Goal: Transaction & Acquisition: Purchase product/service

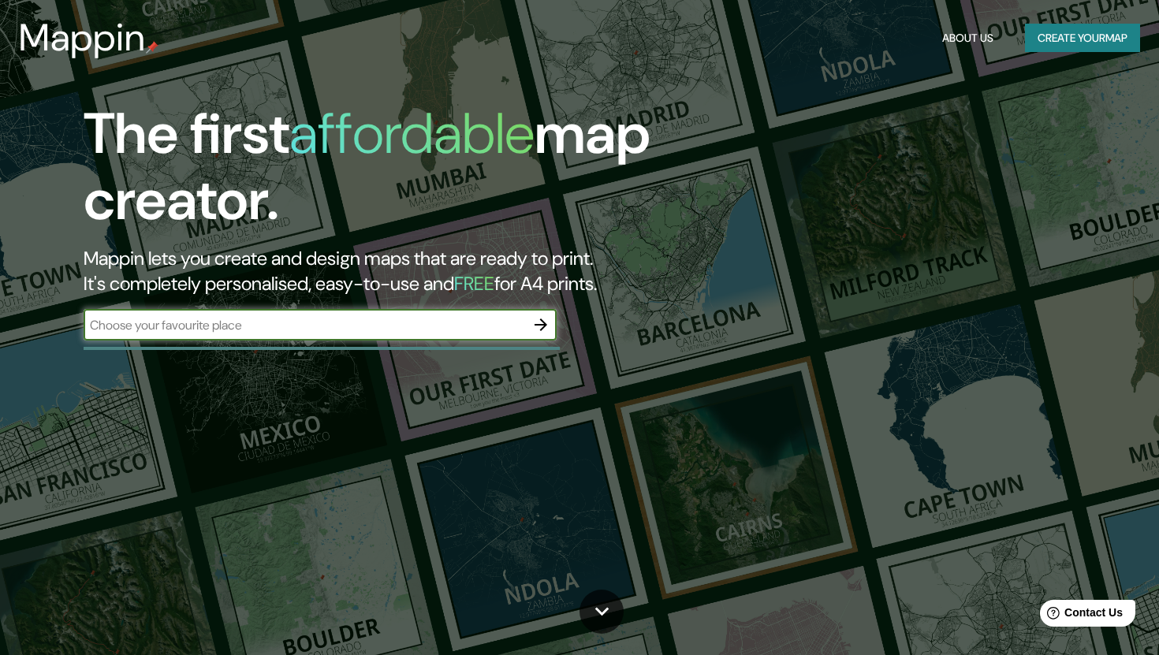
click at [307, 333] on input "text" at bounding box center [304, 325] width 441 height 18
type input "[GEOGRAPHIC_DATA]"
click at [539, 333] on icon "button" at bounding box center [540, 324] width 19 height 19
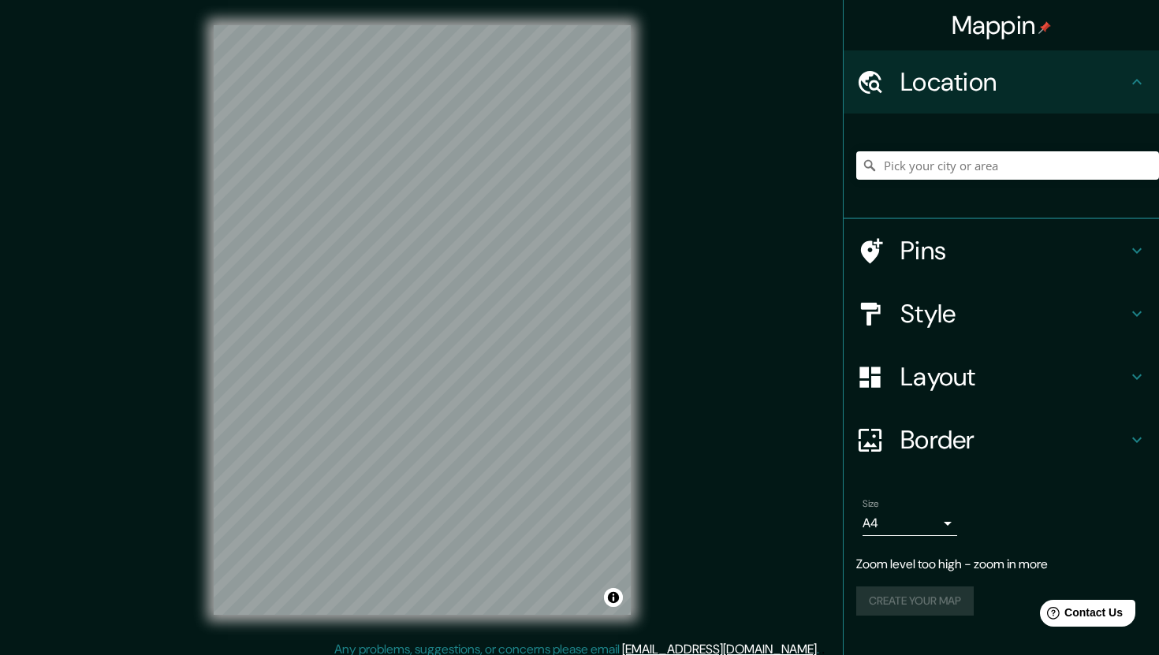
click at [761, 205] on div "Mappin Location Pins Style Layout Border Choose a border. Hint : you can make l…" at bounding box center [579, 332] width 1159 height 665
click at [1012, 262] on div "Mappin Location Pins Style Layout Border Choose a border. Hint : you can make l…" at bounding box center [579, 332] width 1159 height 665
click at [669, 459] on div "Mappin Location Pins Style Layout Border Choose a border. Hint : you can make l…" at bounding box center [579, 332] width 1159 height 665
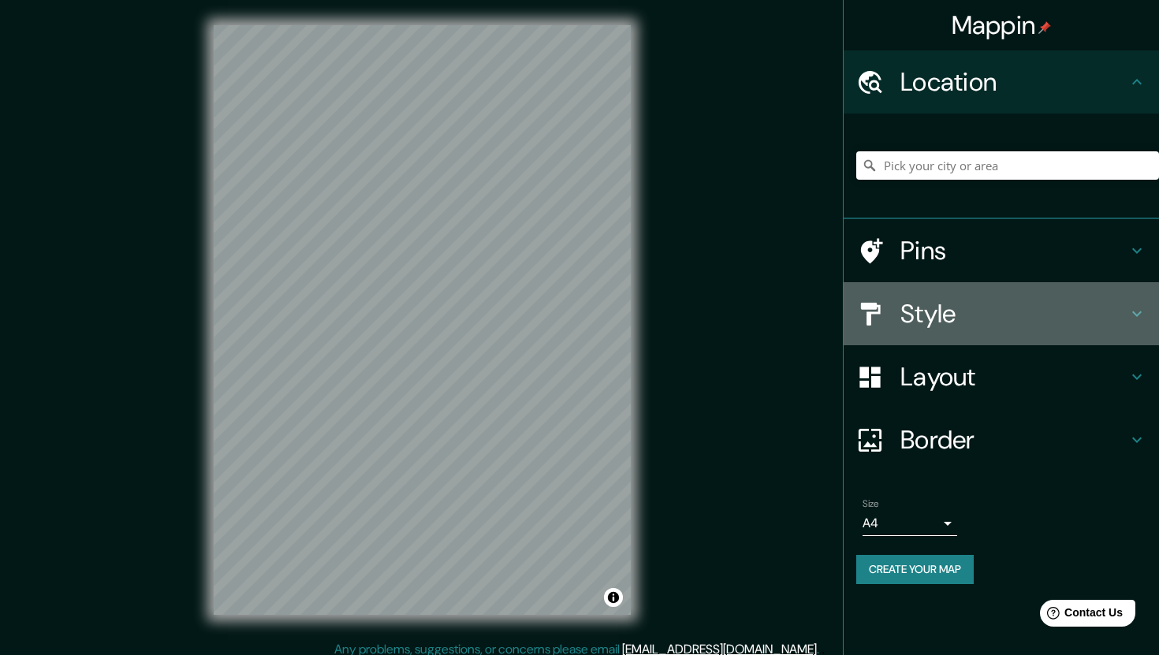
click at [1046, 307] on h4 "Style" at bounding box center [1013, 314] width 227 height 32
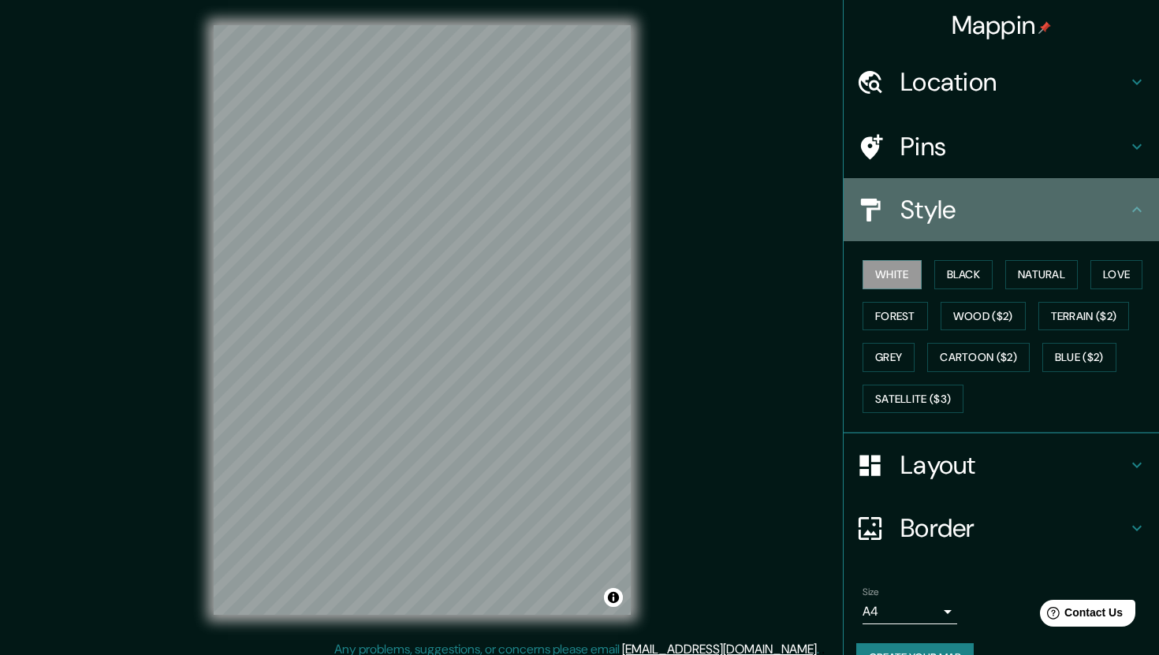
click at [1002, 207] on h4 "Style" at bounding box center [1013, 210] width 227 height 32
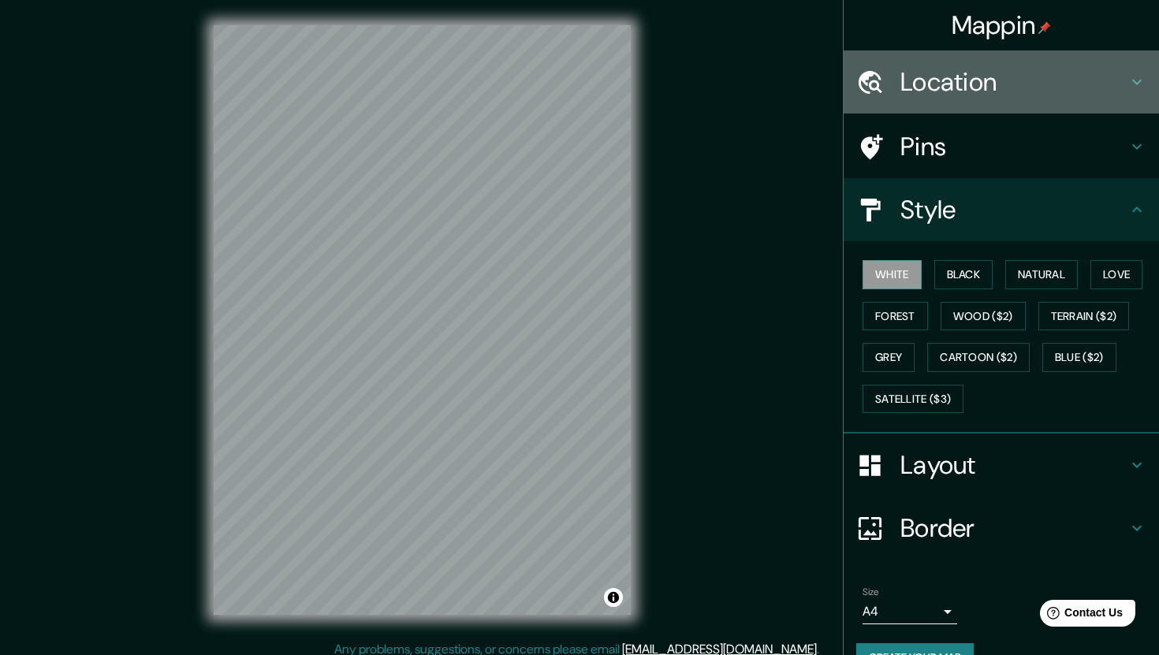
click at [1007, 91] on h4 "Location" at bounding box center [1013, 82] width 227 height 32
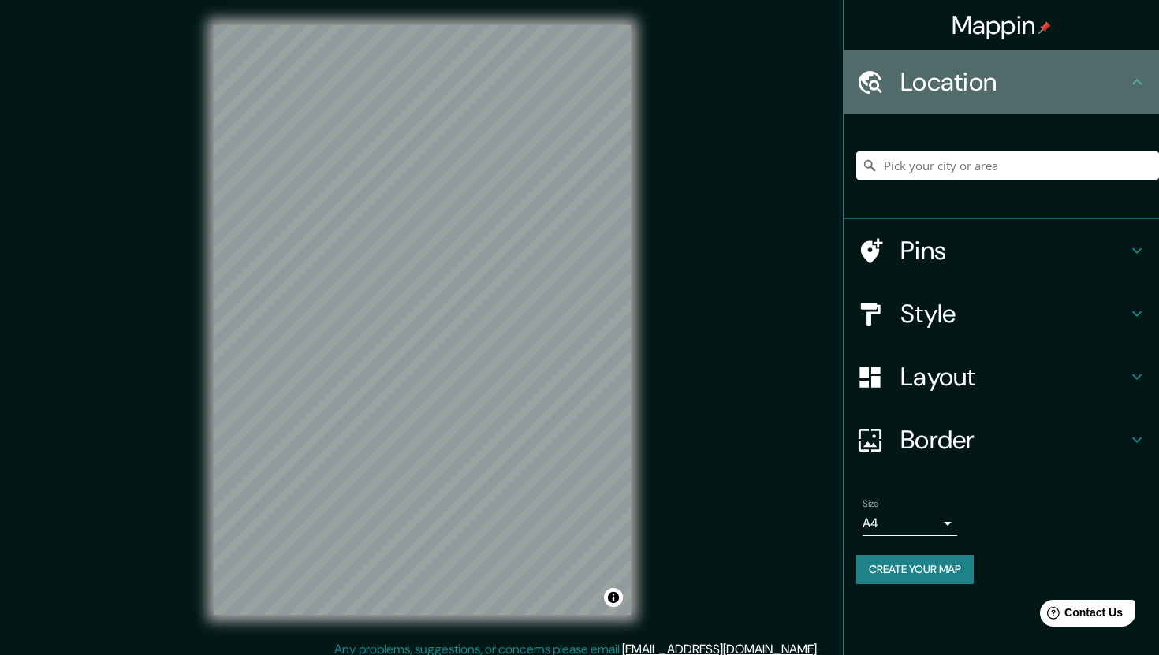
click at [1007, 91] on h4 "Location" at bounding box center [1013, 82] width 227 height 32
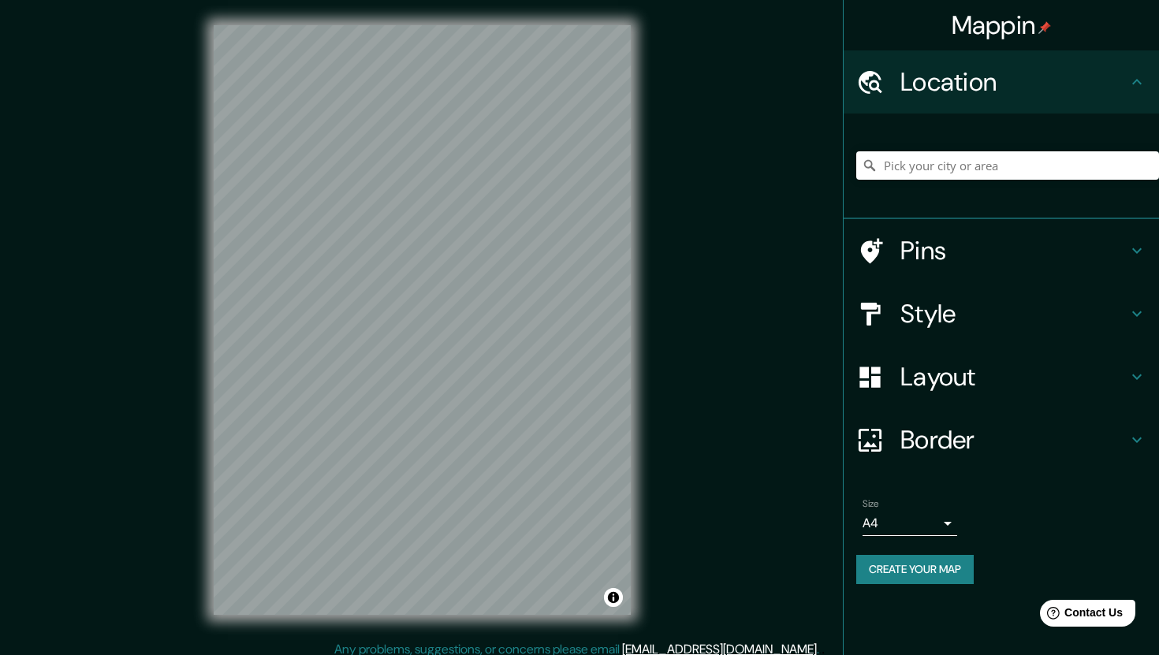
click at [949, 512] on body "Mappin Location Pins Style Layout Border Choose a border. Hint : you can make l…" at bounding box center [579, 327] width 1159 height 655
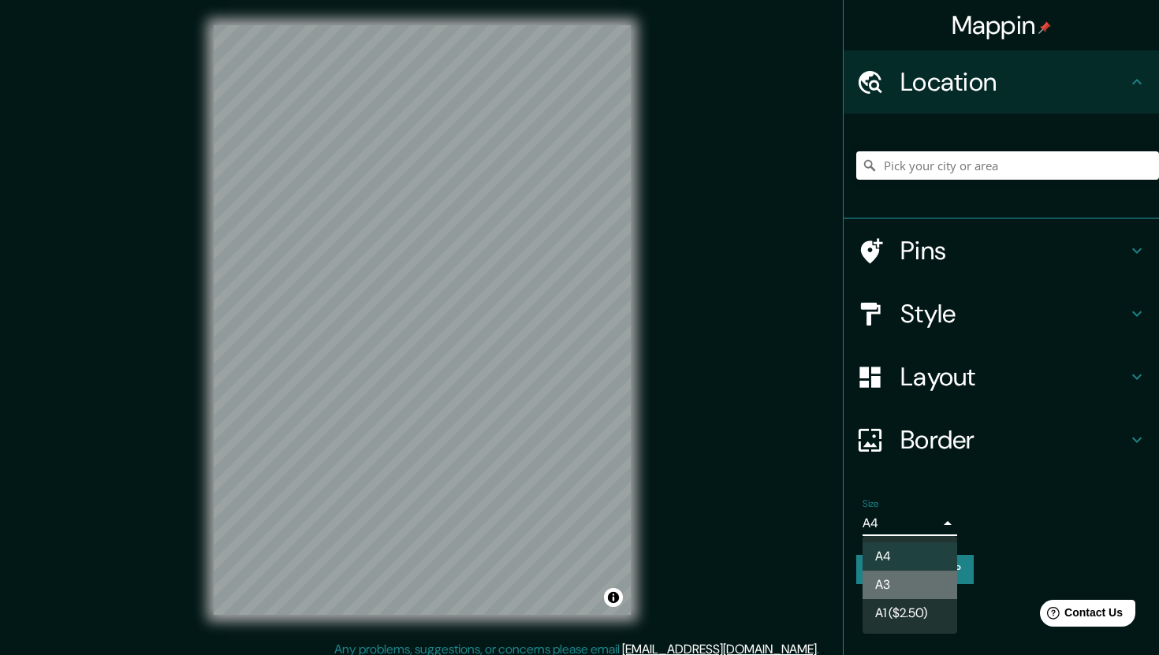
click at [915, 586] on li "A3" at bounding box center [910, 585] width 95 height 28
click at [925, 523] on body "Mappin Location Pins Style Layout Border Choose a border. Hint : you can make l…" at bounding box center [579, 327] width 1159 height 655
click at [896, 628] on ul "A4 A3 A1 ($2.50)" at bounding box center [910, 585] width 95 height 98
click at [903, 614] on li "A1 ($2.50)" at bounding box center [910, 613] width 95 height 28
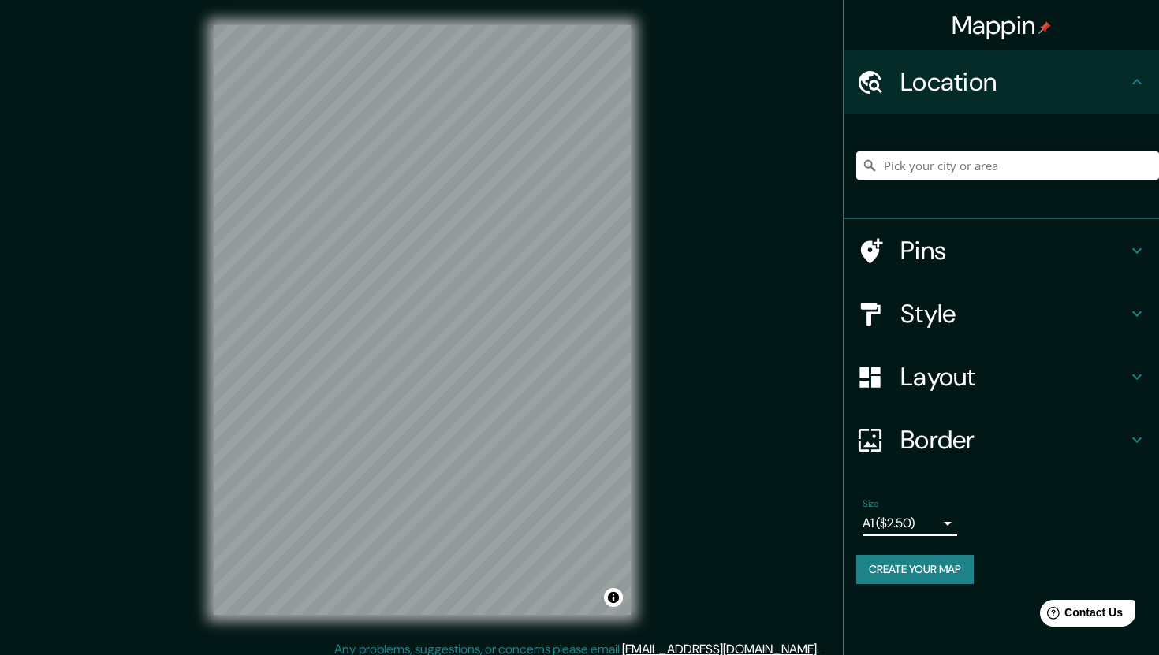
click at [920, 526] on body "Mappin Location Pins Style Layout Border Choose a border. Hint : you can make l…" at bounding box center [579, 327] width 1159 height 655
click at [894, 552] on li "A4" at bounding box center [910, 556] width 95 height 28
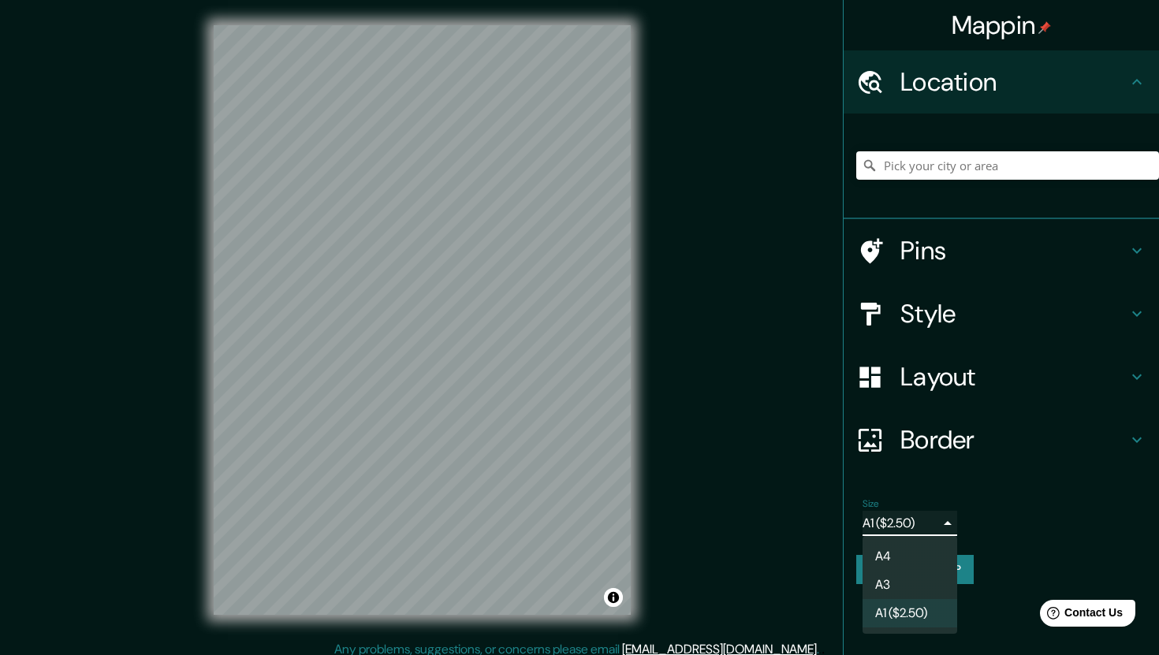
type input "single"
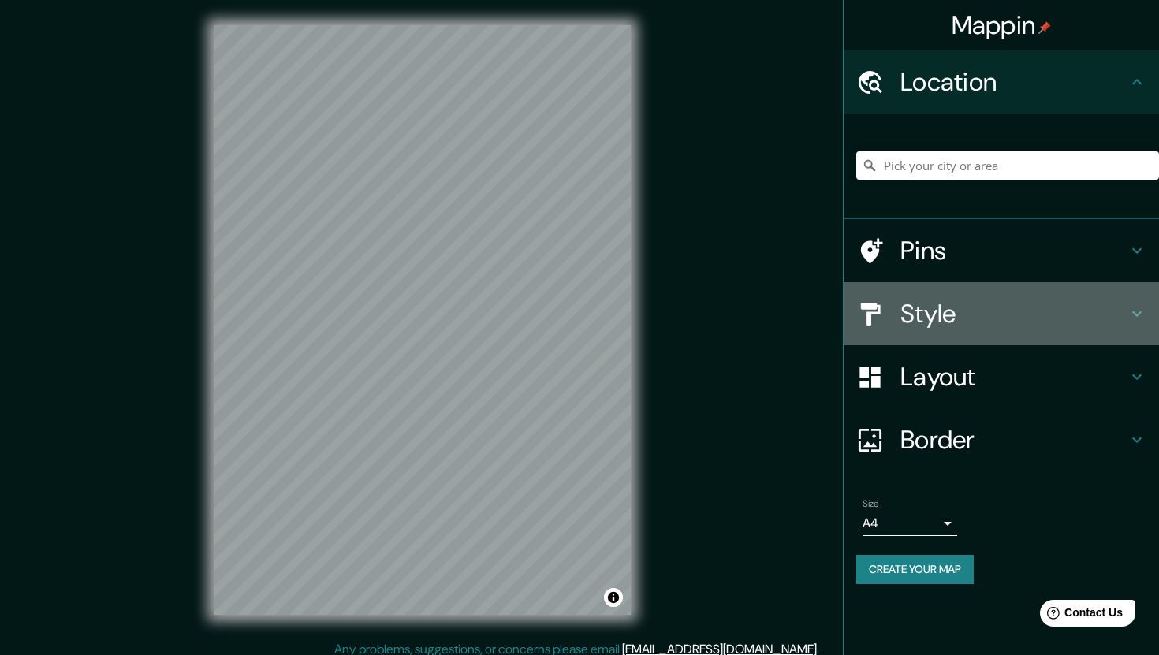
click at [939, 325] on h4 "Style" at bounding box center [1013, 314] width 227 height 32
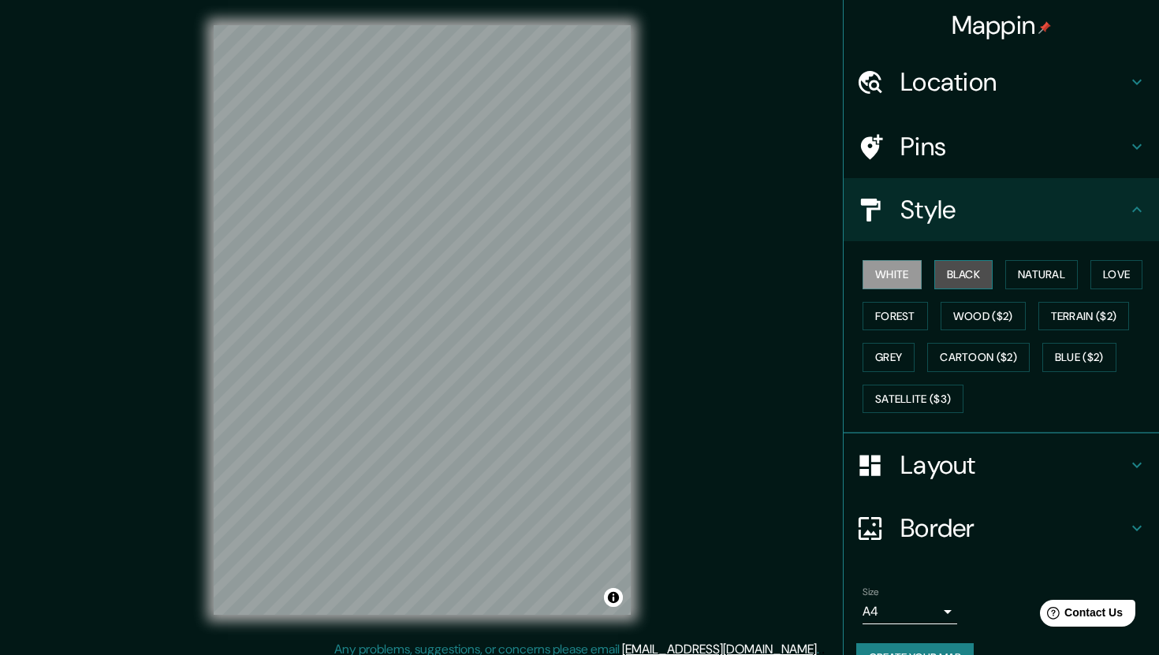
click at [960, 273] on button "Black" at bounding box center [963, 274] width 59 height 29
click at [1067, 263] on button "Natural" at bounding box center [1041, 274] width 73 height 29
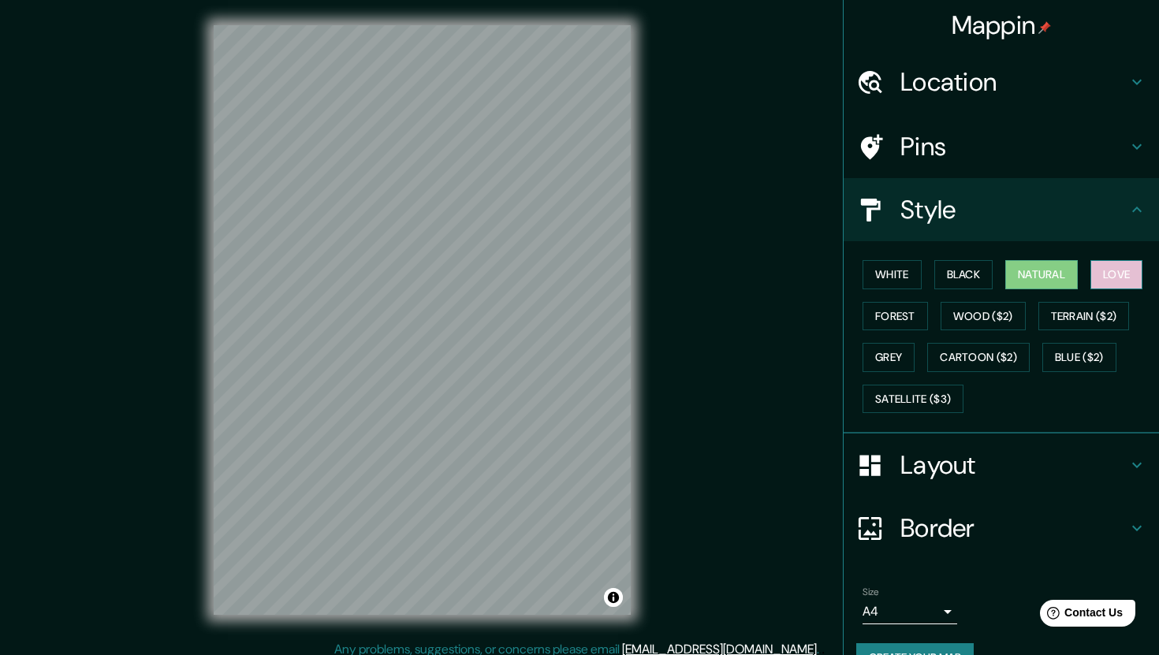
click at [1123, 271] on button "Love" at bounding box center [1116, 274] width 52 height 29
click at [891, 325] on button "Forest" at bounding box center [895, 316] width 65 height 29
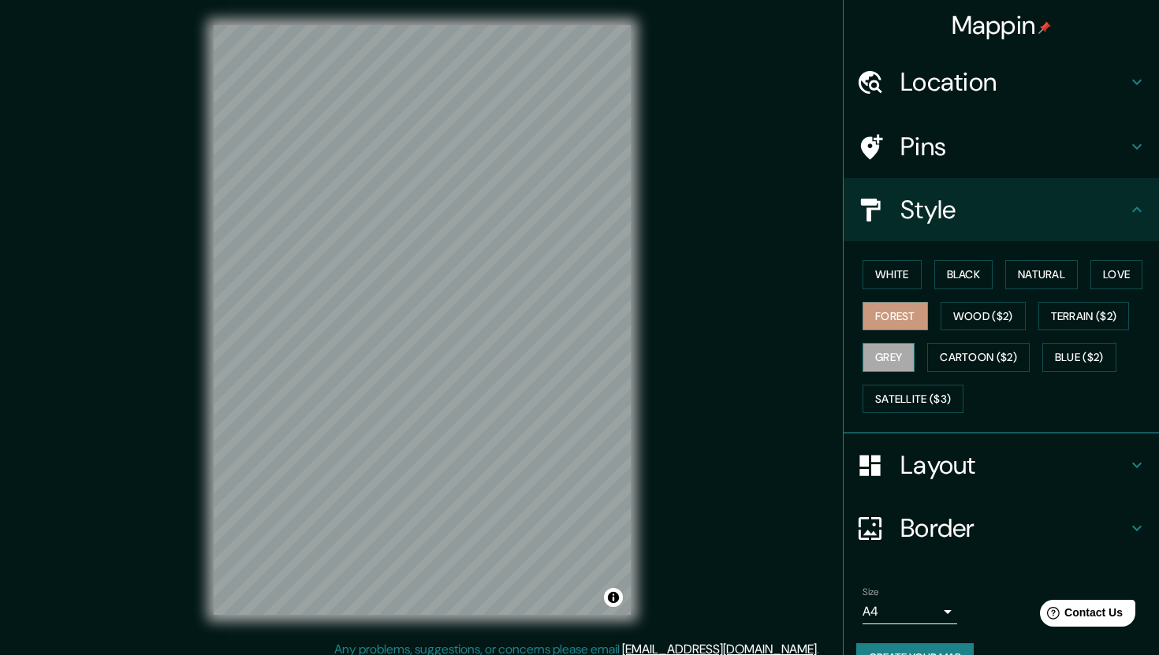
click at [905, 349] on button "Grey" at bounding box center [889, 357] width 52 height 29
click at [1051, 277] on button "Natural" at bounding box center [1041, 274] width 73 height 29
click at [971, 465] on h4 "Layout" at bounding box center [1013, 465] width 227 height 32
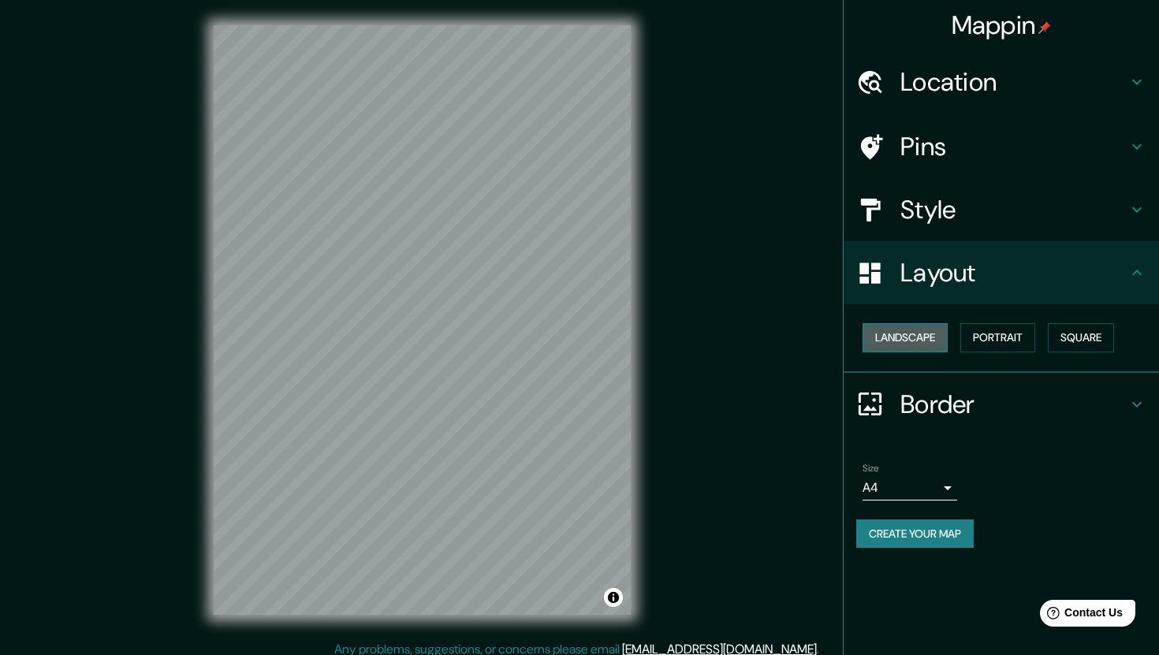
click at [927, 345] on button "Landscape" at bounding box center [905, 337] width 85 height 29
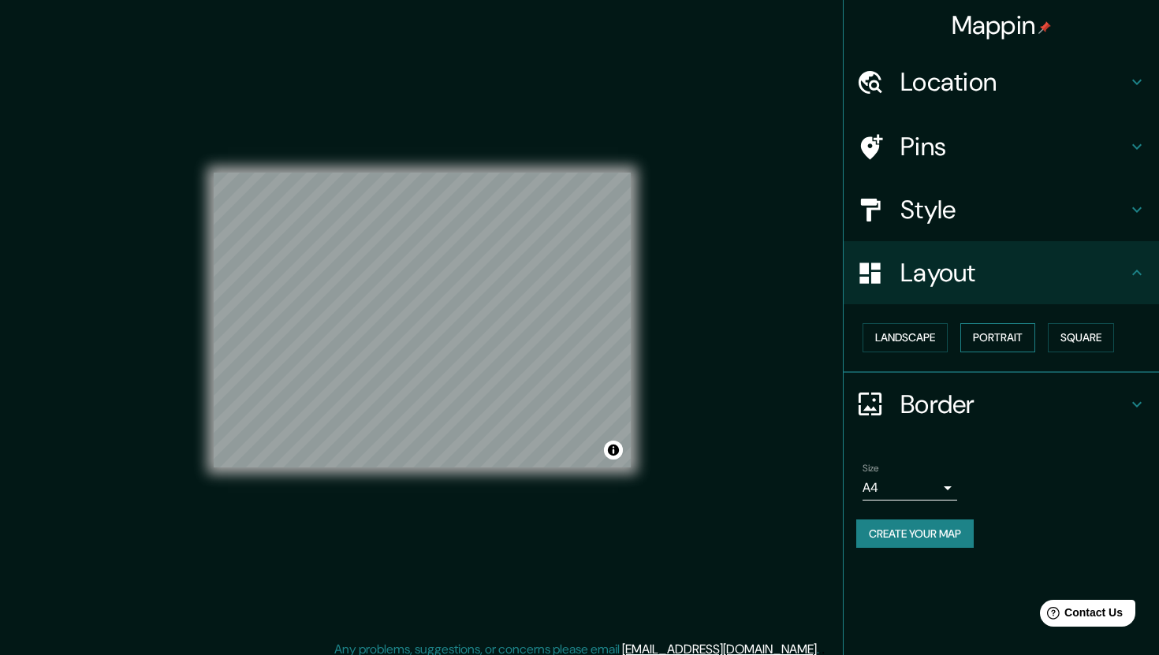
click at [1006, 333] on button "Portrait" at bounding box center [997, 337] width 75 height 29
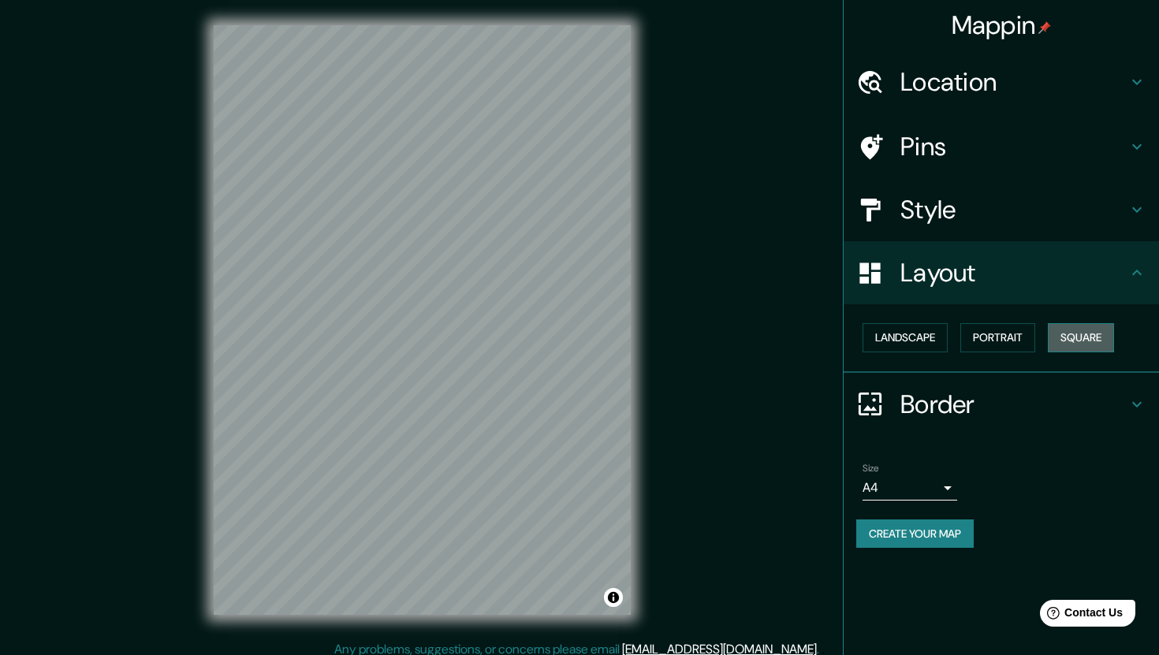
click at [1093, 341] on button "Square" at bounding box center [1081, 337] width 66 height 29
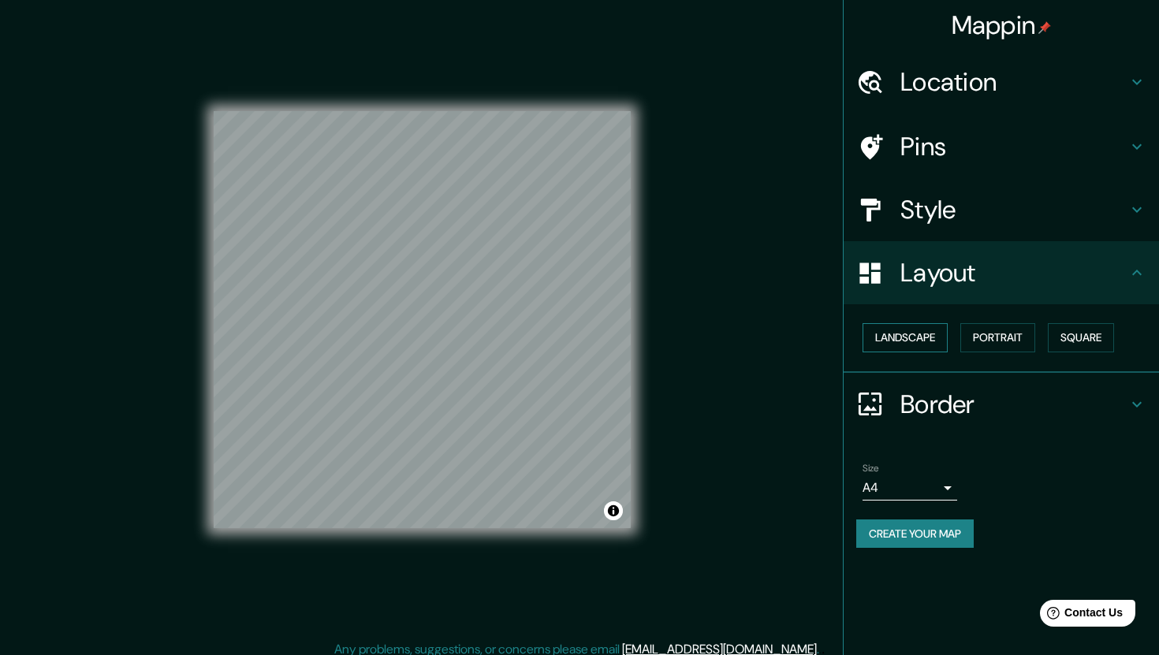
click at [926, 337] on button "Landscape" at bounding box center [905, 337] width 85 height 29
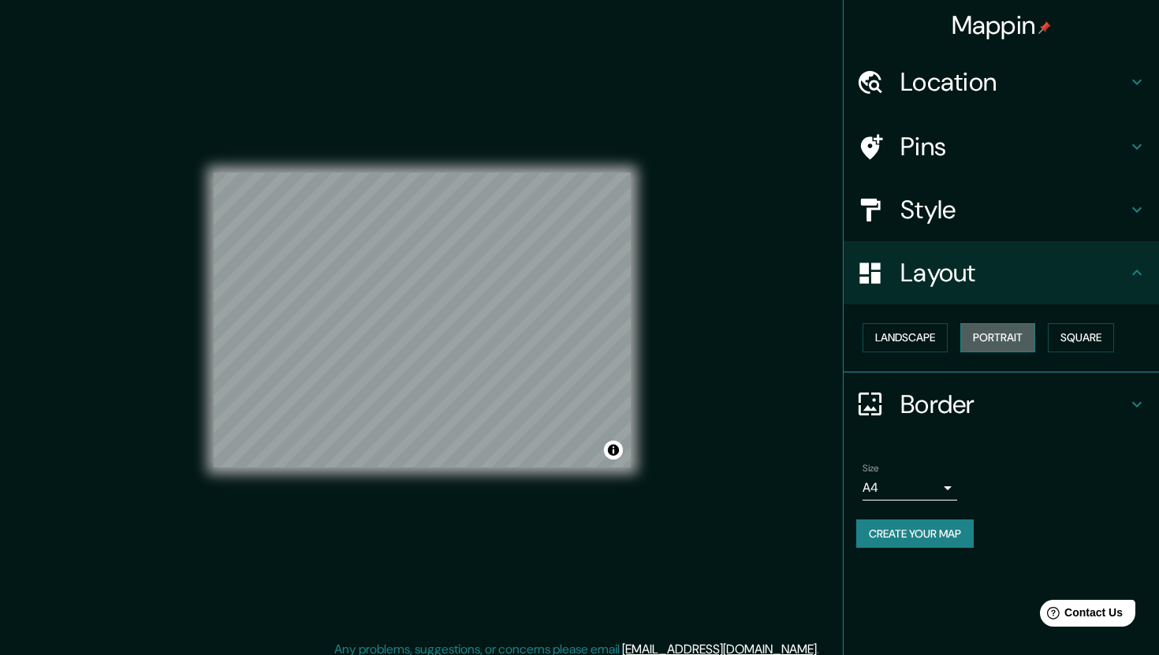
click at [1006, 330] on button "Portrait" at bounding box center [997, 337] width 75 height 29
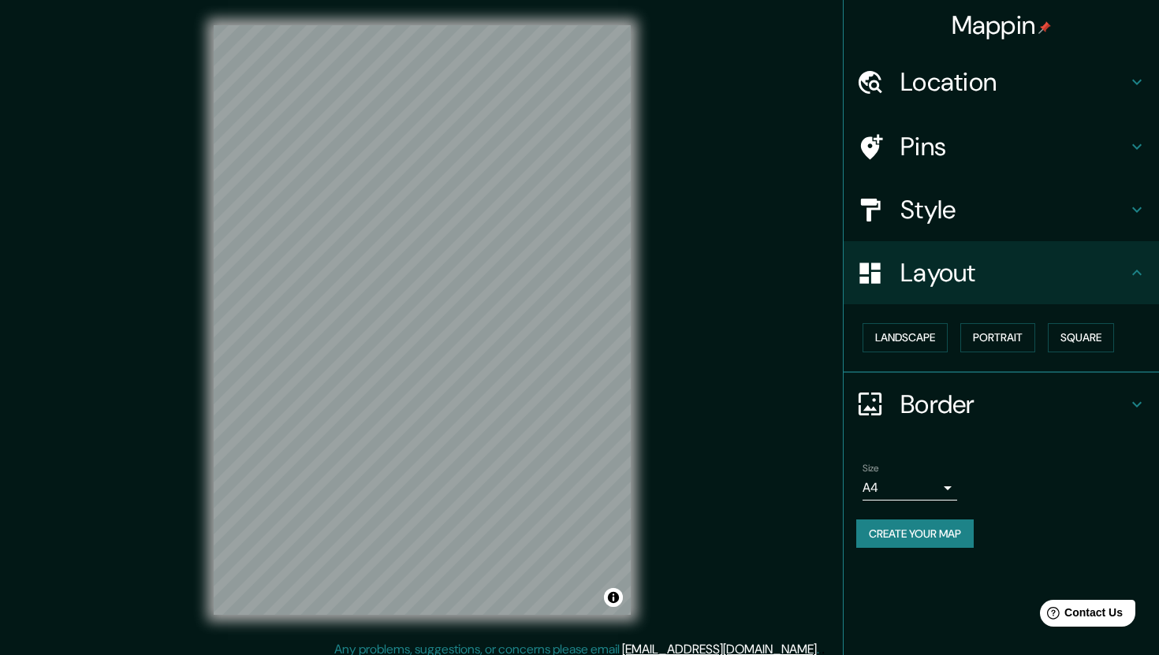
click at [943, 217] on h4 "Style" at bounding box center [1013, 210] width 227 height 32
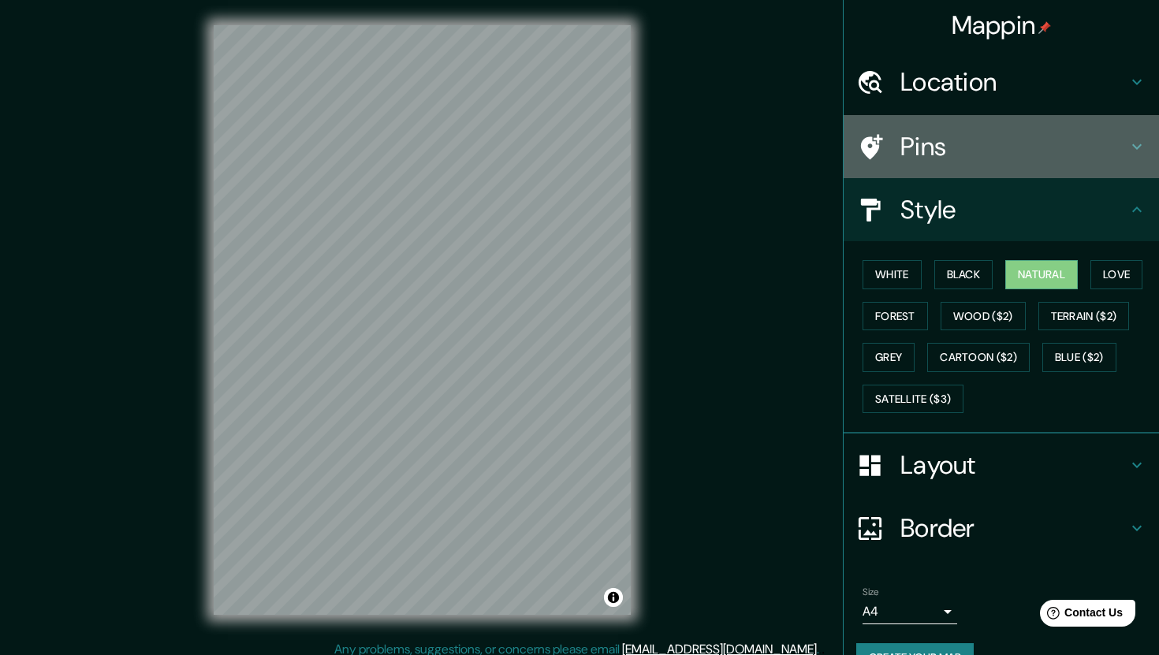
click at [949, 144] on h4 "Pins" at bounding box center [1013, 147] width 227 height 32
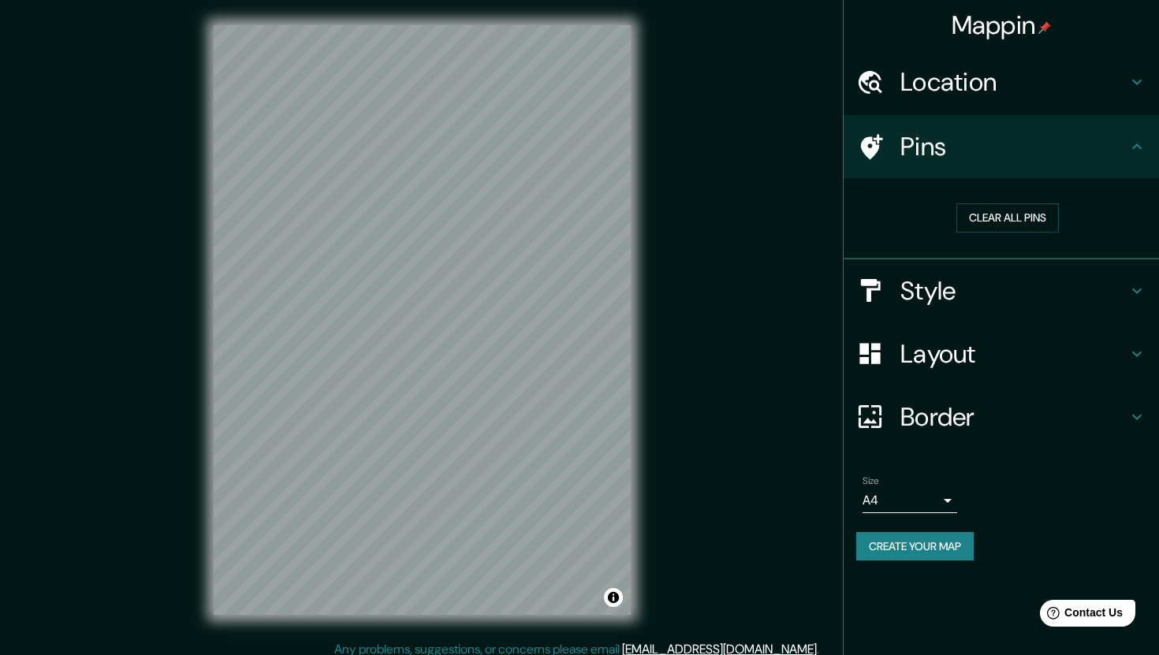
click at [949, 144] on h4 "Pins" at bounding box center [1013, 147] width 227 height 32
click at [938, 419] on h4 "Border" at bounding box center [1013, 417] width 227 height 32
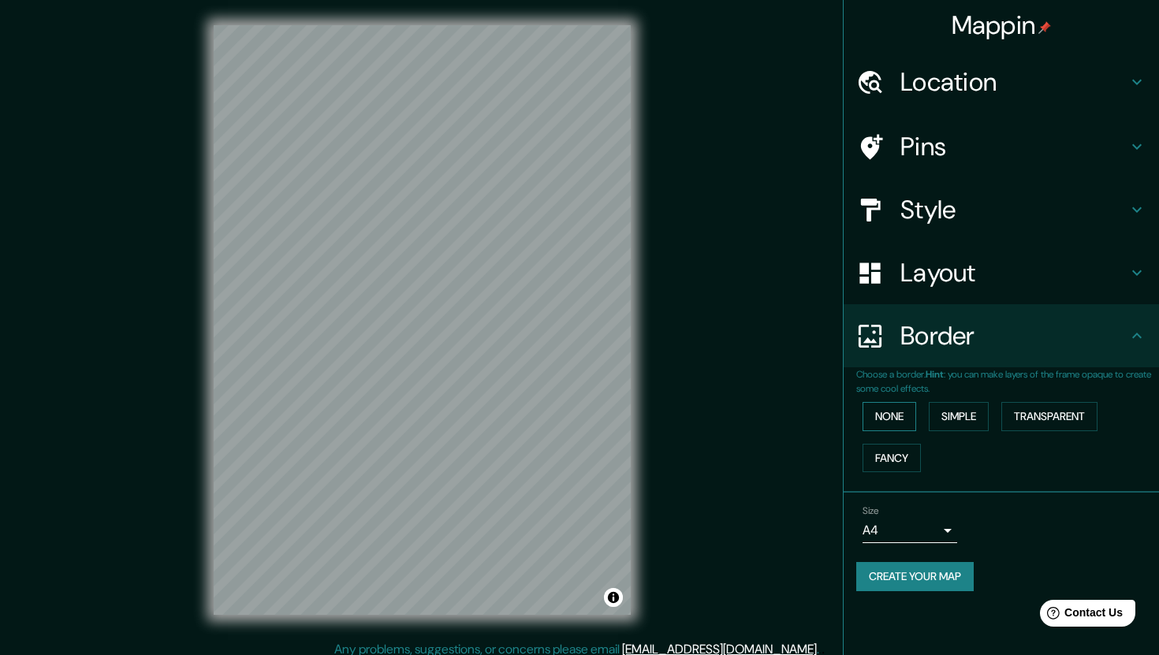
click at [899, 413] on button "None" at bounding box center [890, 416] width 54 height 29
click at [938, 415] on button "Simple" at bounding box center [959, 416] width 60 height 29
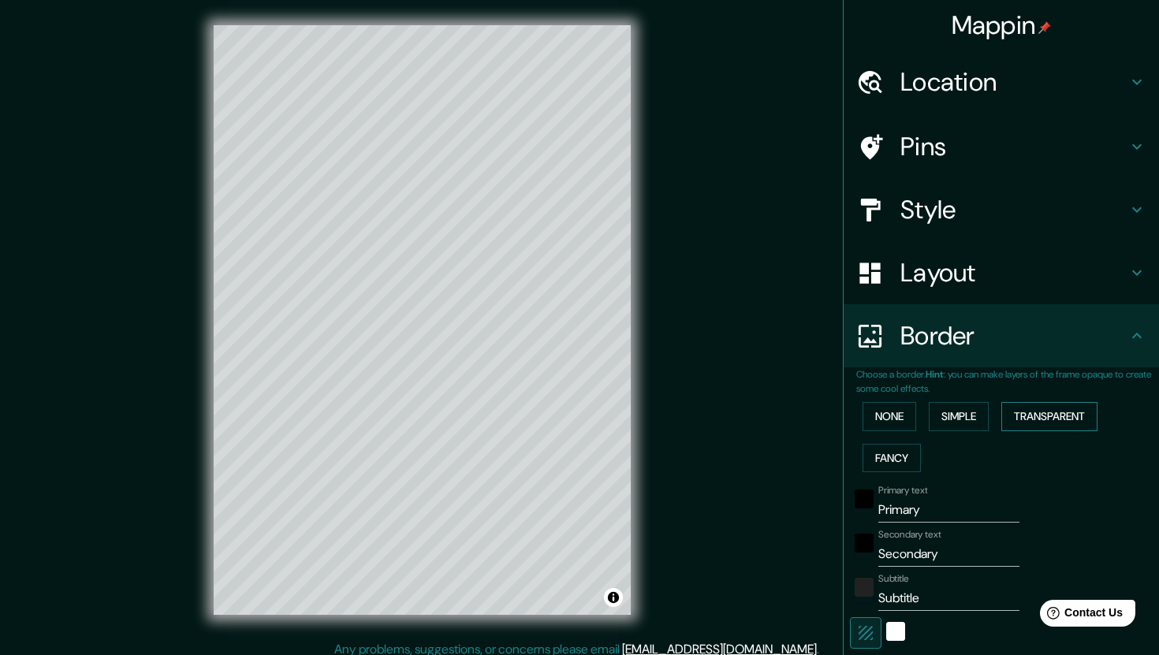
click at [1046, 412] on button "Transparent" at bounding box center [1049, 416] width 96 height 29
click at [898, 459] on button "Fancy" at bounding box center [892, 458] width 58 height 29
click at [895, 422] on button "None" at bounding box center [890, 416] width 54 height 29
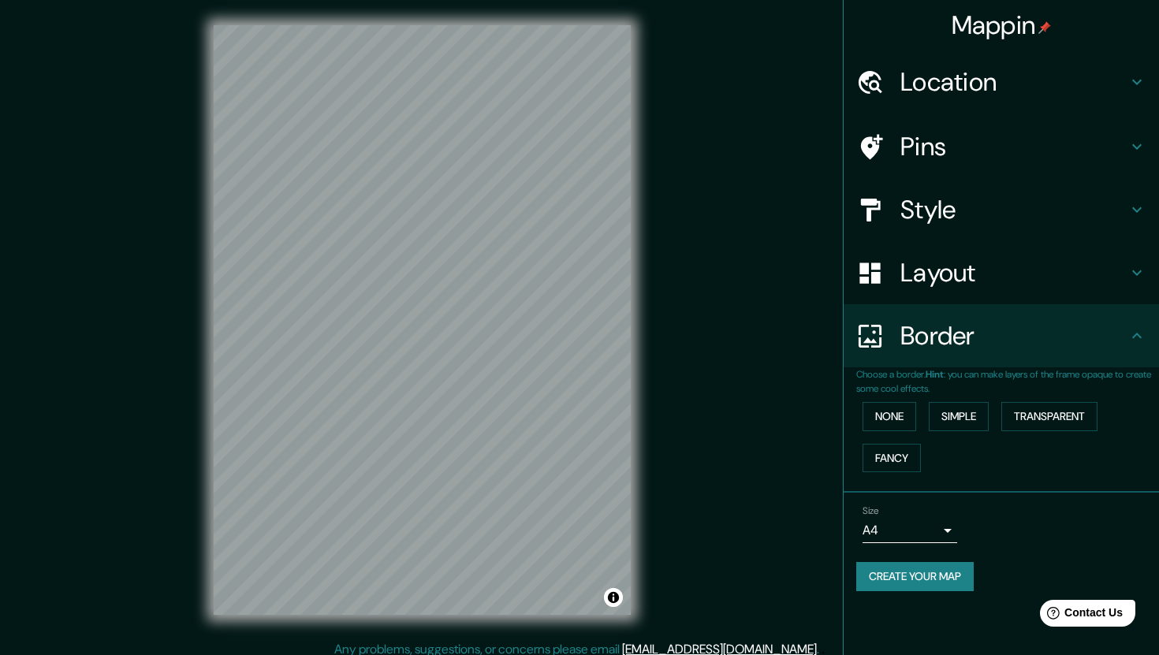
click at [928, 579] on button "Create your map" at bounding box center [914, 576] width 117 height 29
